Goal: Information Seeking & Learning: Find specific page/section

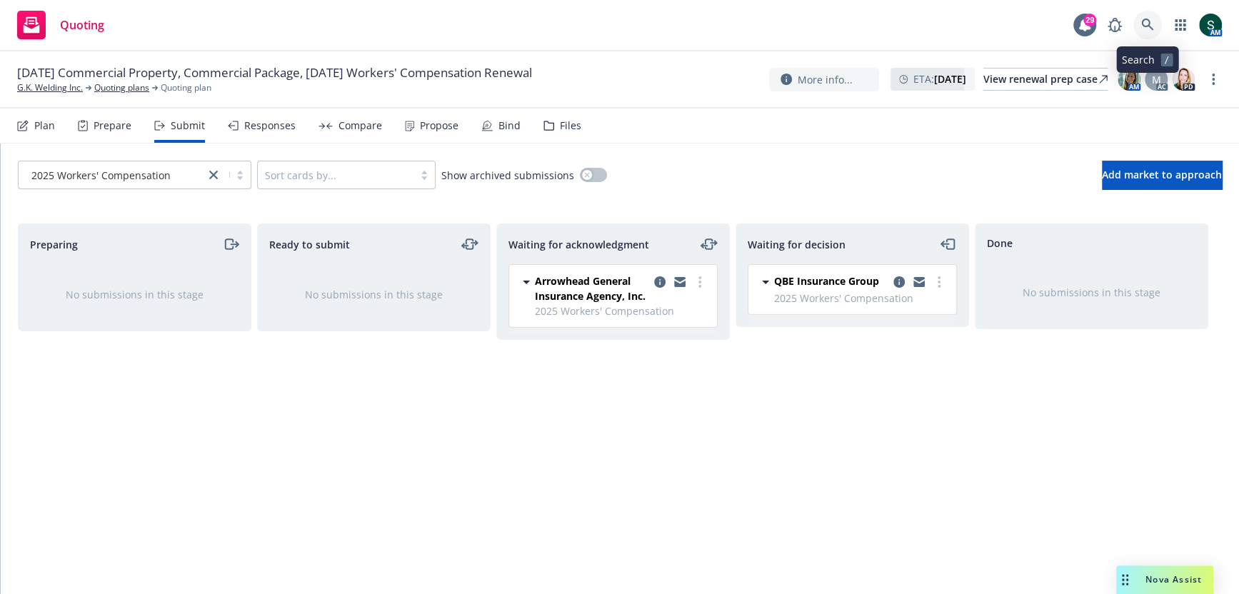
click at [1141, 19] on icon at bounding box center [1147, 25] width 13 height 13
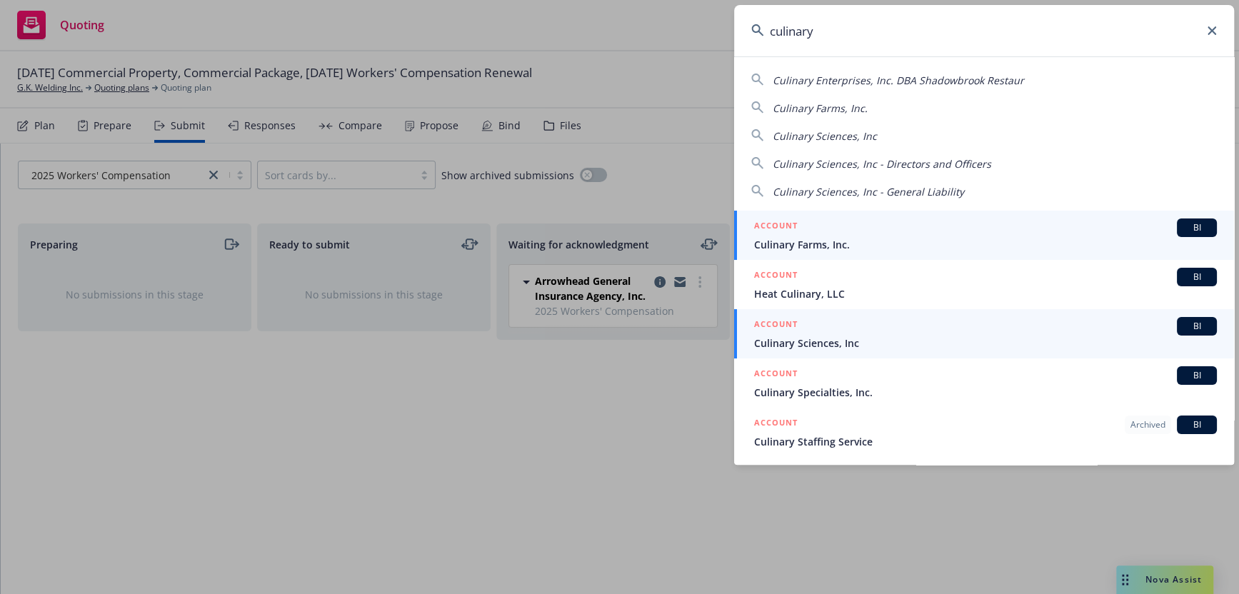
type input "culinary"
click at [799, 346] on span "Culinary Sciences, Inc" at bounding box center [985, 343] width 463 height 15
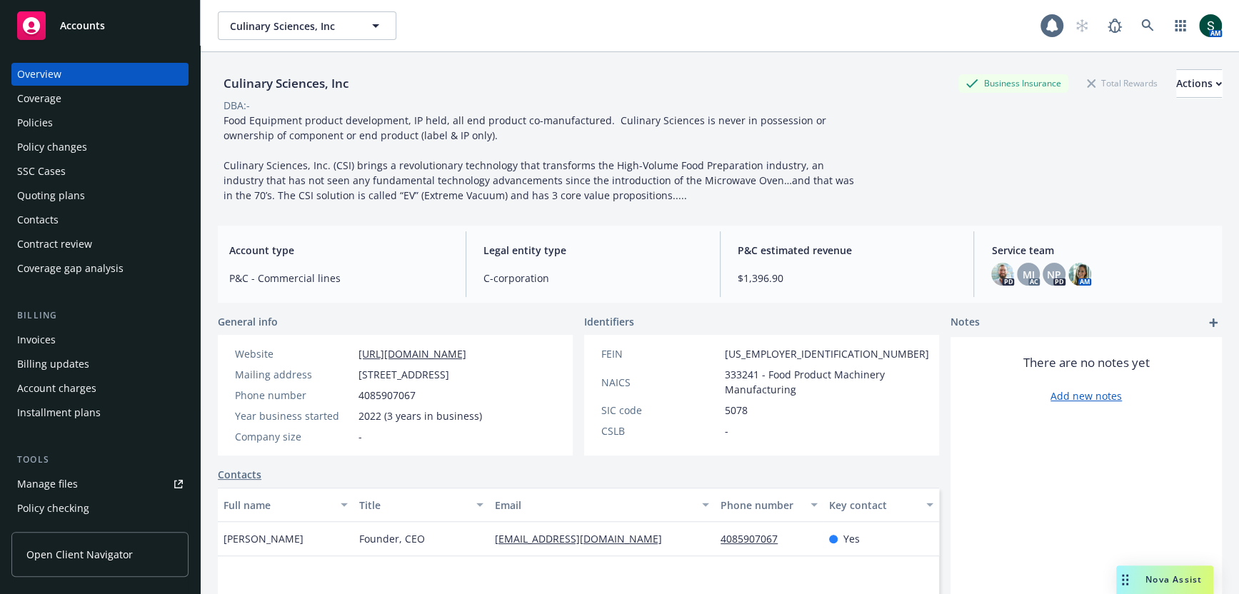
click at [84, 121] on div "Policies" at bounding box center [100, 122] width 166 height 23
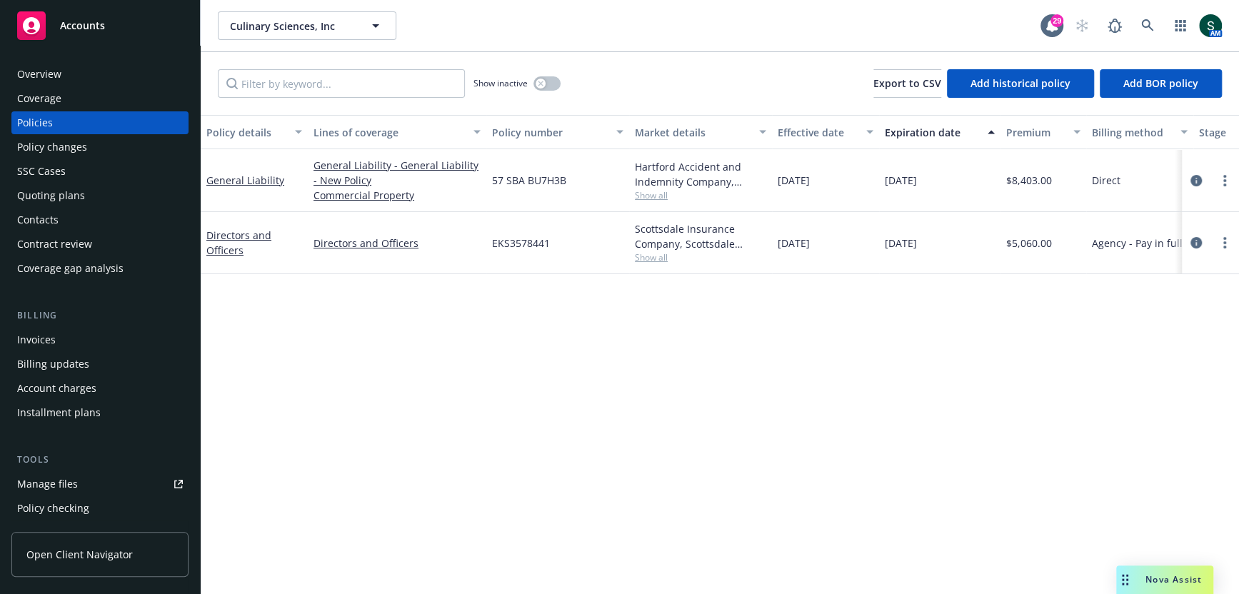
click at [240, 187] on div "General Liability" at bounding box center [254, 180] width 96 height 15
click at [249, 180] on link "General Liability" at bounding box center [245, 180] width 78 height 14
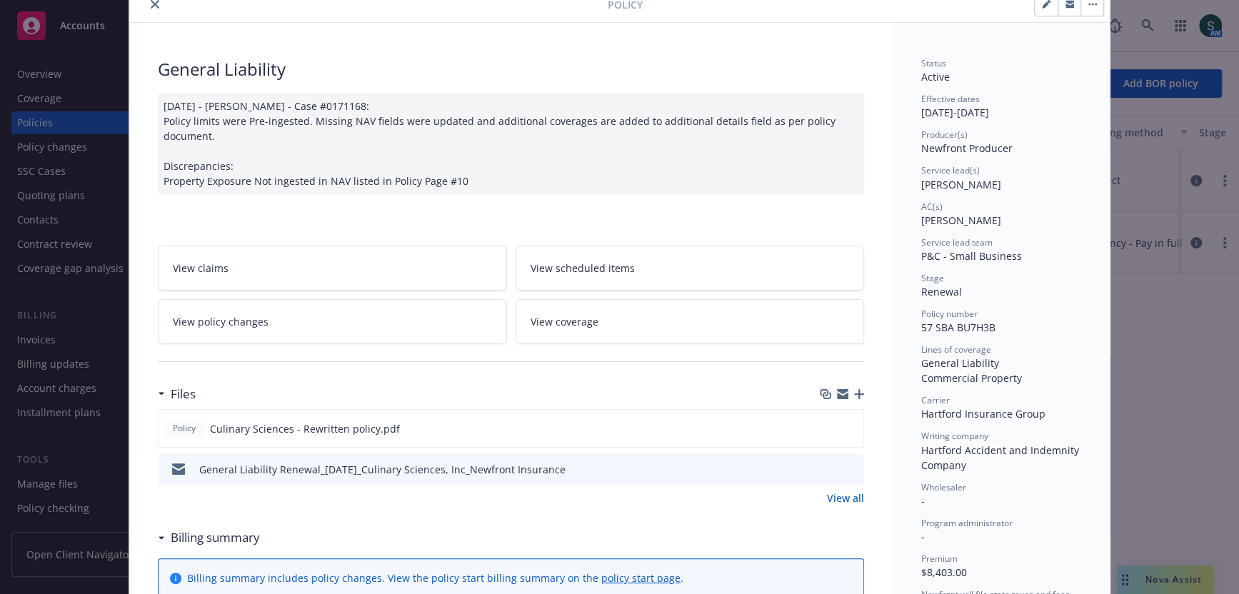
scroll to position [64, 0]
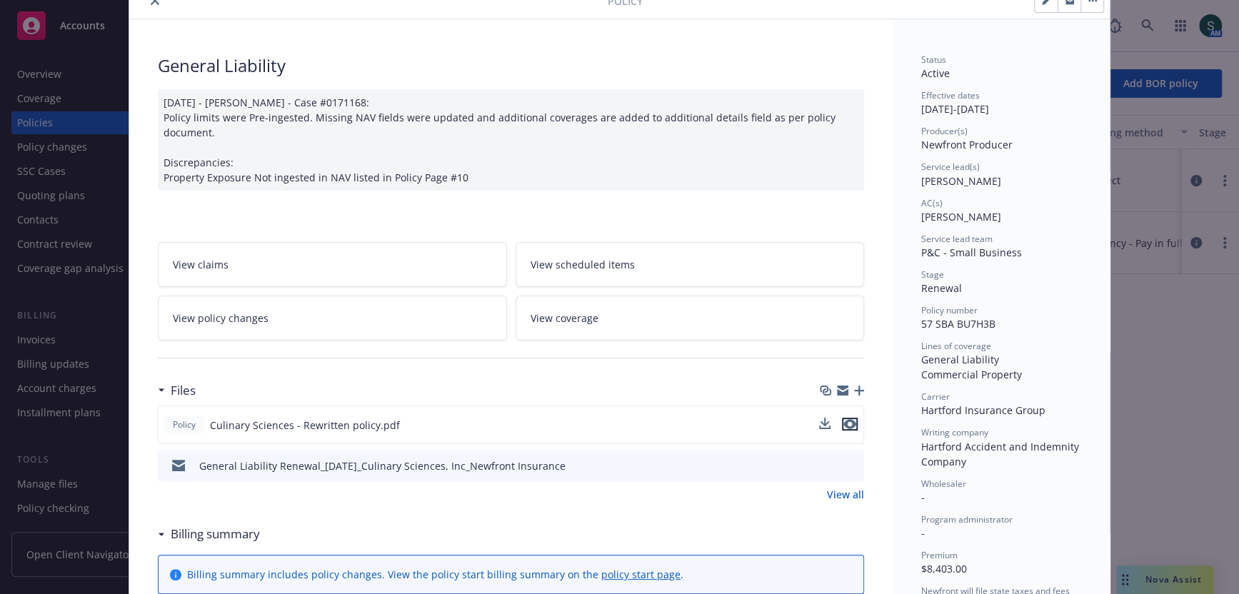
click at [851, 420] on icon "preview file" at bounding box center [849, 424] width 13 height 10
